Goal: Task Accomplishment & Management: Manage account settings

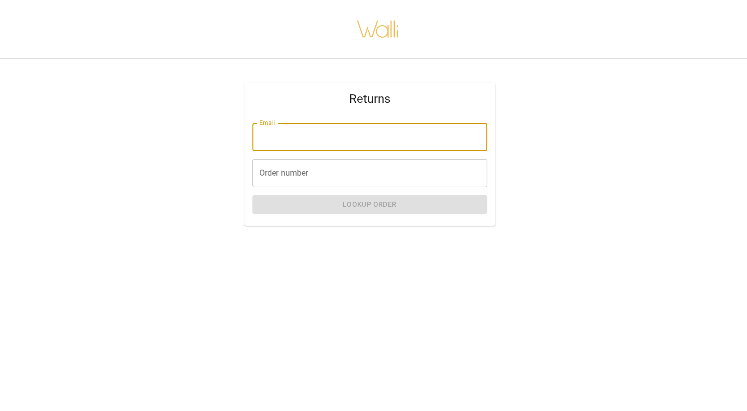
click at [300, 143] on input "Email" at bounding box center [369, 137] width 235 height 28
type input "**********"
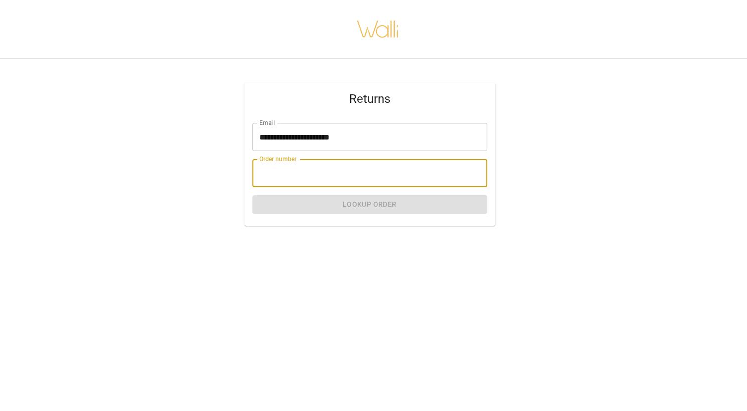
click at [315, 173] on input "Order number" at bounding box center [369, 173] width 235 height 28
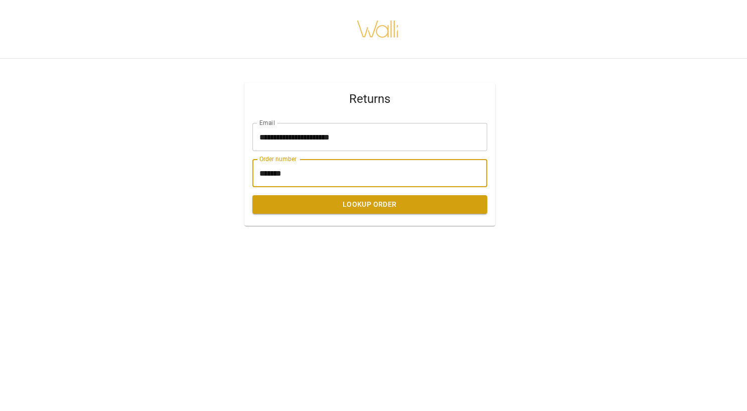
type input "*******"
click at [369, 204] on button "Lookup Order" at bounding box center [369, 204] width 235 height 19
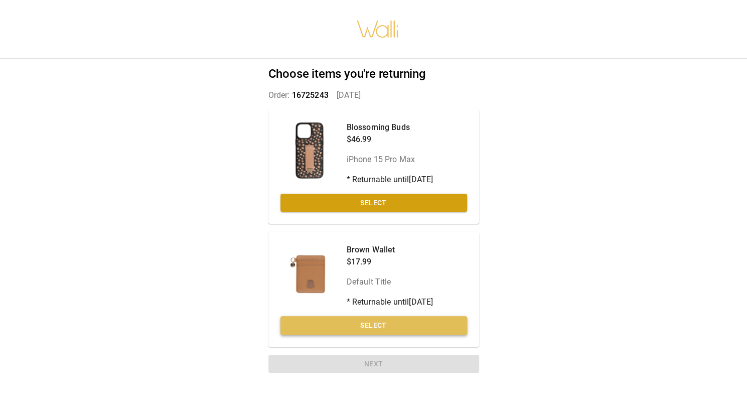
click at [362, 326] on button "Select" at bounding box center [373, 325] width 187 height 19
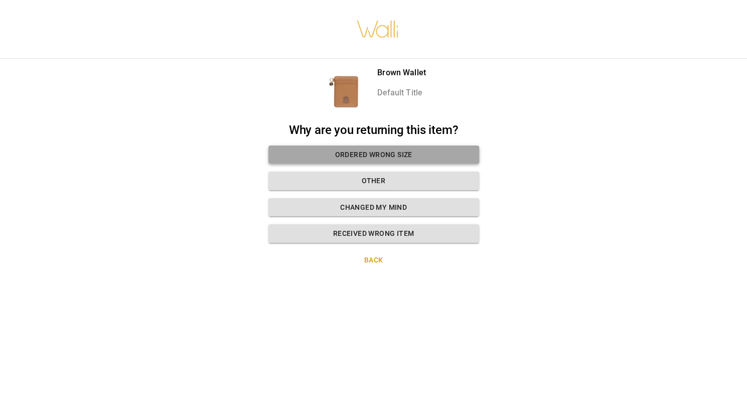
click at [382, 154] on button "Ordered wrong size" at bounding box center [373, 154] width 211 height 19
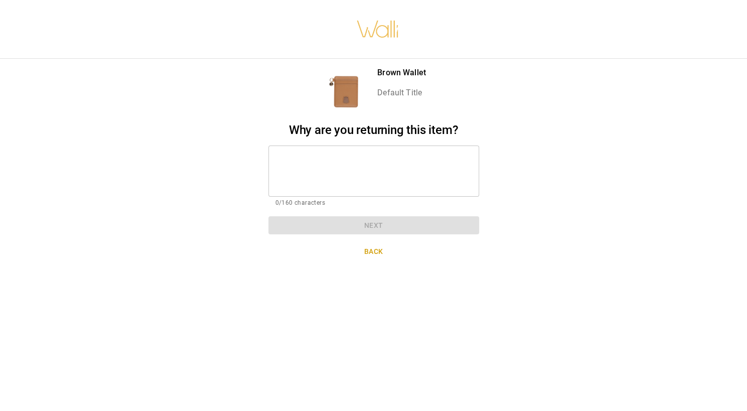
click at [362, 164] on textarea at bounding box center [373, 170] width 197 height 35
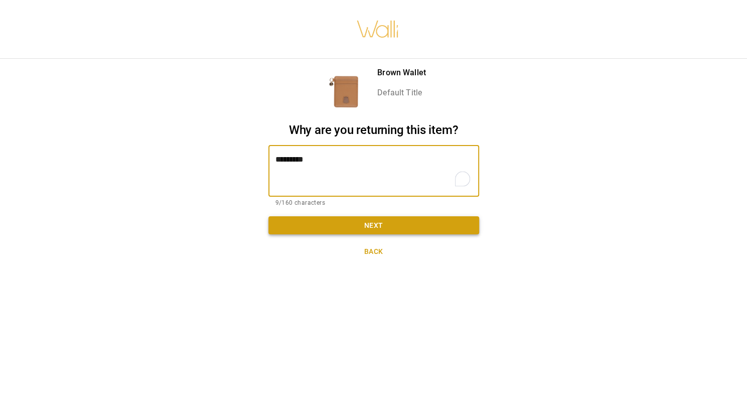
type textarea "*********"
click at [391, 225] on button "Next" at bounding box center [373, 225] width 211 height 19
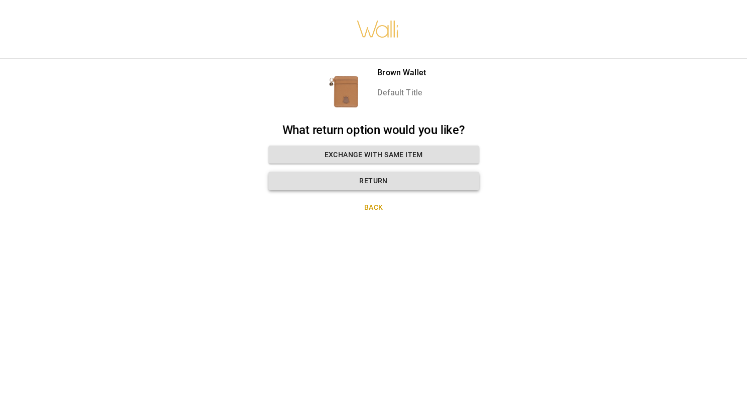
click at [373, 181] on button "Return" at bounding box center [373, 181] width 211 height 19
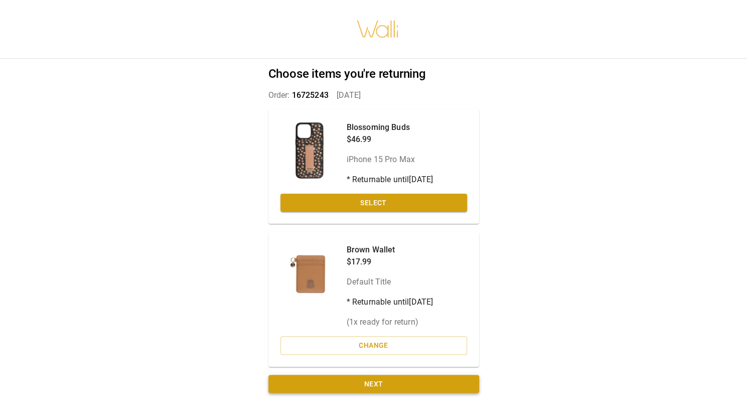
scroll to position [8, 0]
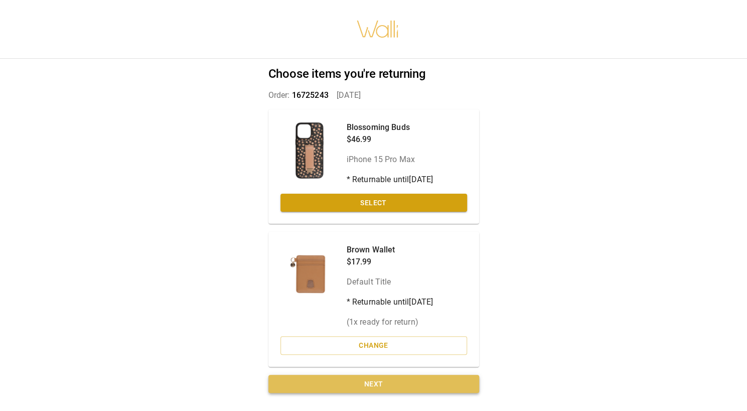
click at [386, 376] on button "Next" at bounding box center [373, 384] width 211 height 19
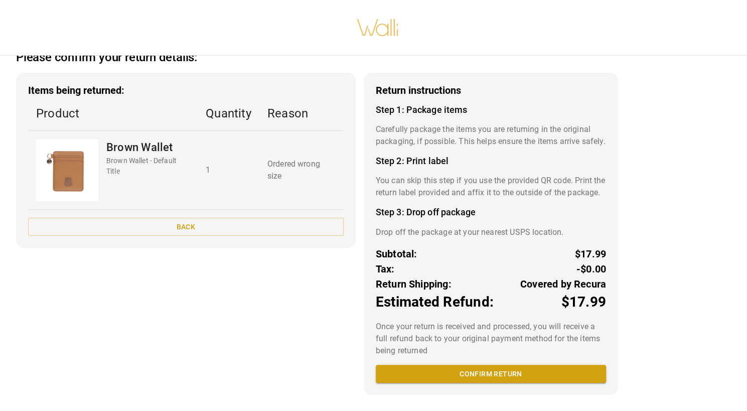
scroll to position [36, 0]
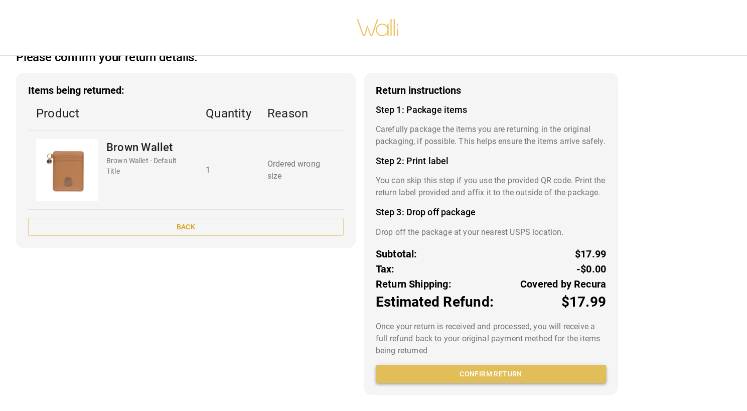
click at [499, 374] on button "Confirm return" at bounding box center [491, 374] width 230 height 19
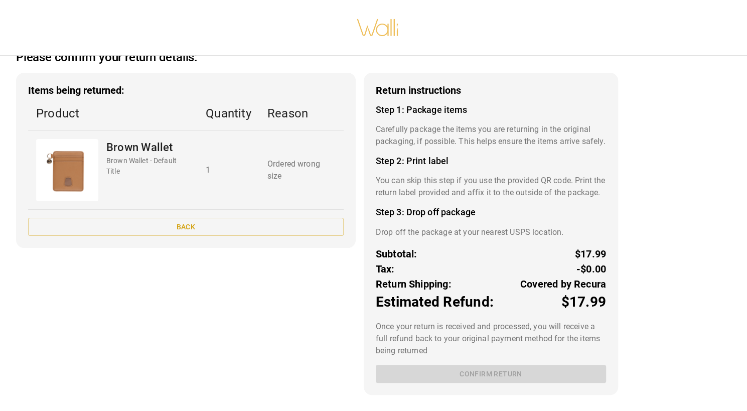
scroll to position [8, 0]
